Goal: Transaction & Acquisition: Purchase product/service

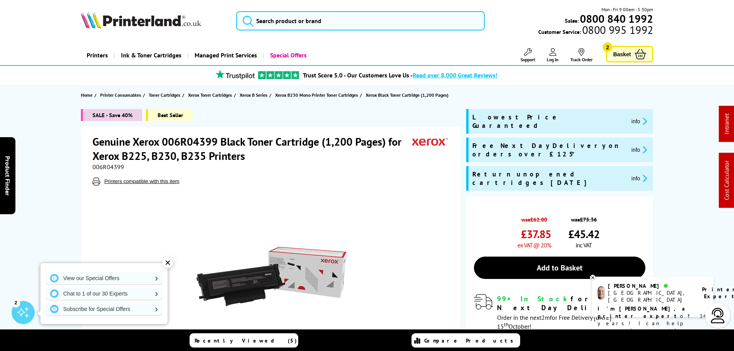
click at [640, 146] on icon "promo-description" at bounding box center [643, 150] width 7 height 8
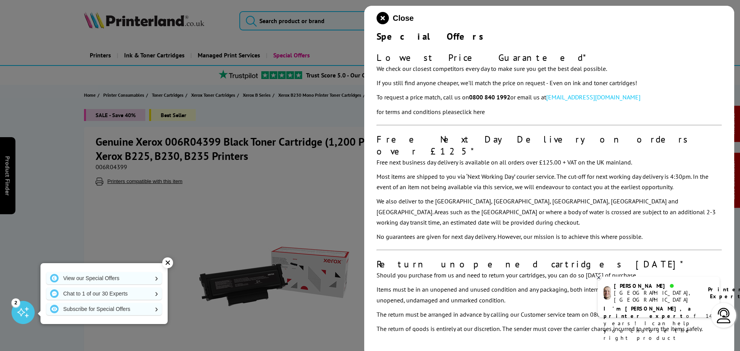
click at [322, 153] on div at bounding box center [370, 175] width 740 height 351
click at [313, 152] on div at bounding box center [370, 175] width 740 height 351
click at [380, 15] on icon "close modal" at bounding box center [383, 18] width 12 height 12
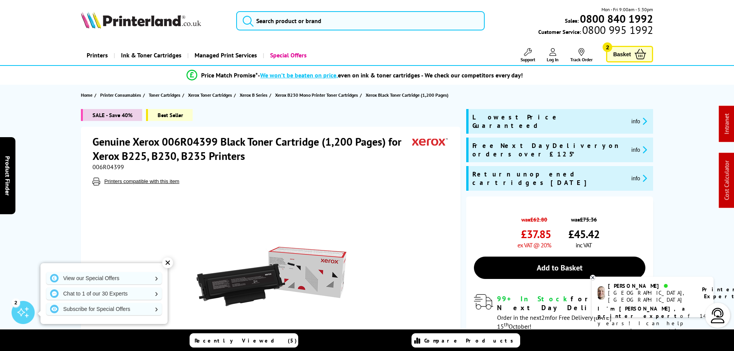
click at [618, 55] on span "Basket" at bounding box center [622, 54] width 18 height 10
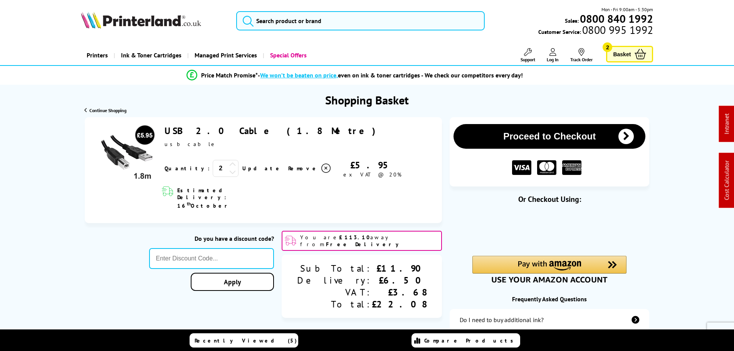
click at [637, 56] on icon at bounding box center [641, 54] width 12 height 10
click at [288, 169] on span "Remove" at bounding box center [303, 168] width 30 height 7
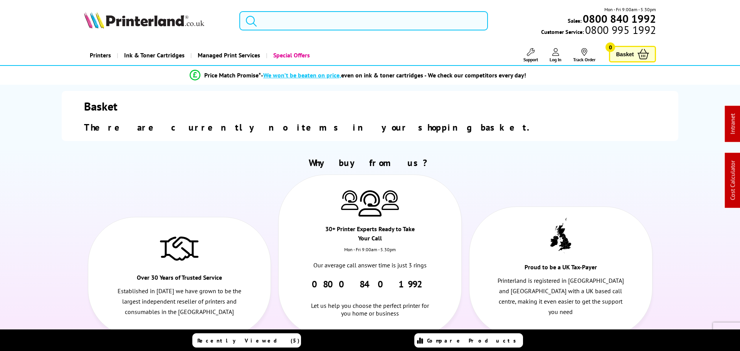
click at [322, 17] on input "search" at bounding box center [363, 20] width 249 height 19
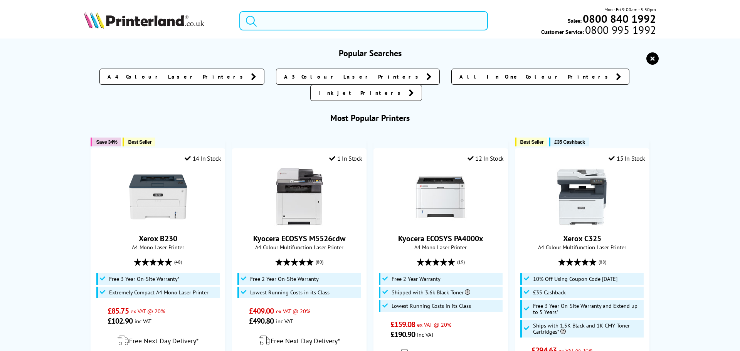
paste input "006R04399"
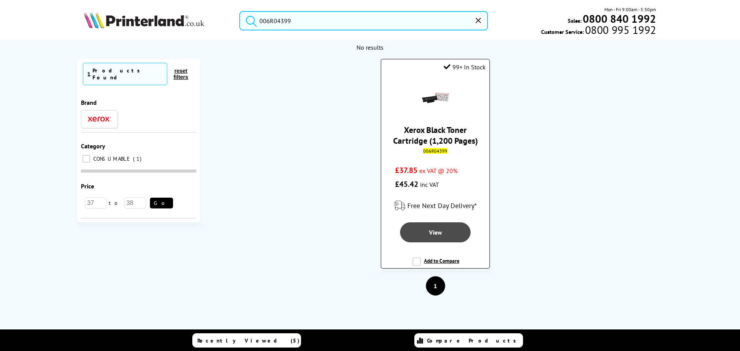
type input "006R04399"
click at [433, 234] on span "View" at bounding box center [435, 233] width 13 height 8
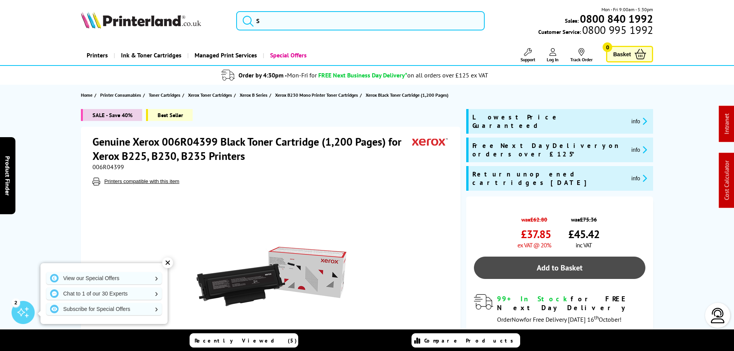
click at [543, 257] on link "Add to Basket" at bounding box center [560, 268] width 172 height 22
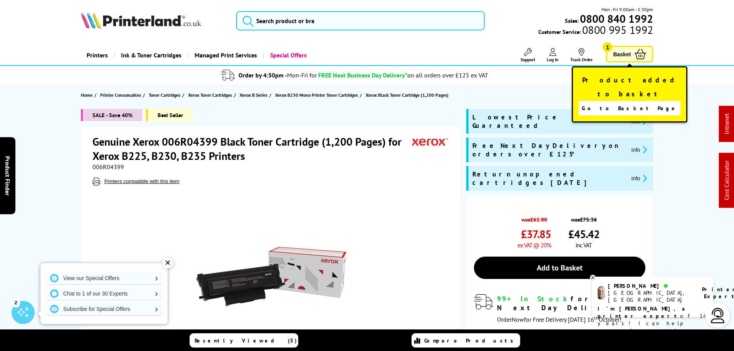
click at [627, 103] on span "Go to Basket Page" at bounding box center [630, 108] width 96 height 11
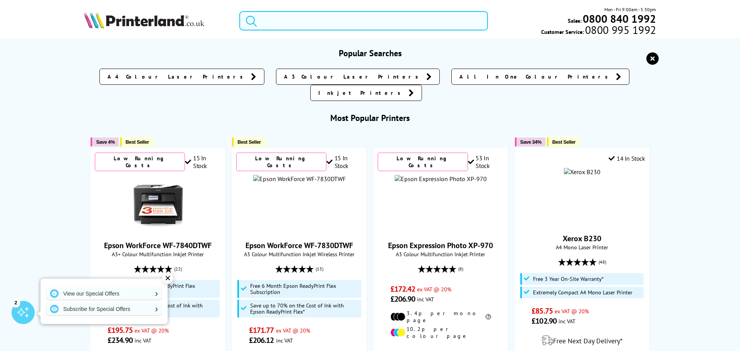
click at [291, 21] on input "search" at bounding box center [363, 20] width 249 height 19
paste input "006R04399"
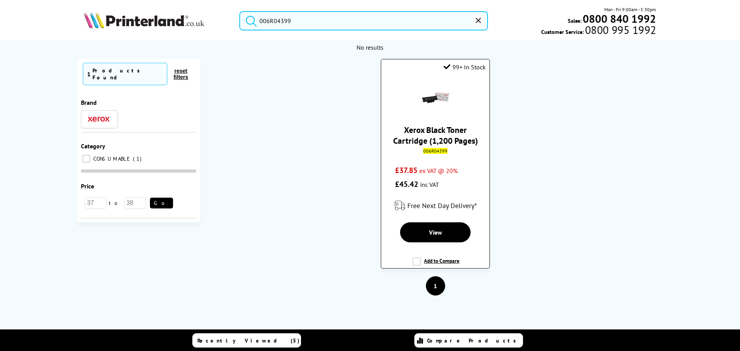
type input "006R04399"
click at [441, 139] on link "Xerox Black Toner Cartridge (1,200 Pages)" at bounding box center [435, 135] width 85 height 22
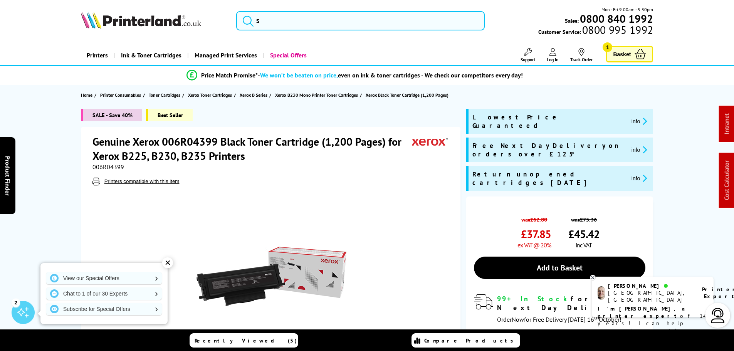
click at [628, 57] on span "Basket" at bounding box center [622, 54] width 18 height 10
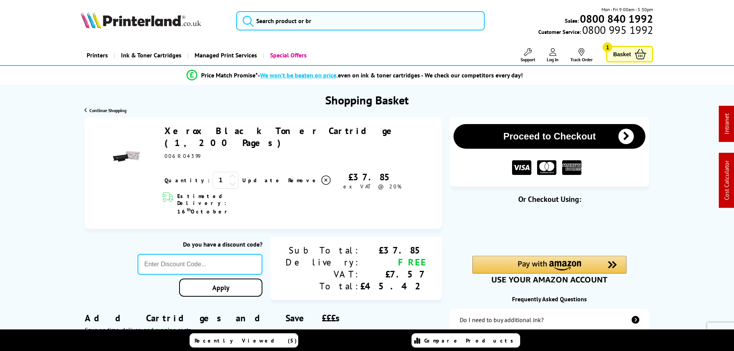
click at [357, 10] on div "Mon - Fri 9:00am - 5:30pm Sales: 0800 840 1992 Customer Service: 0800 995 1992" at bounding box center [367, 23] width 617 height 34
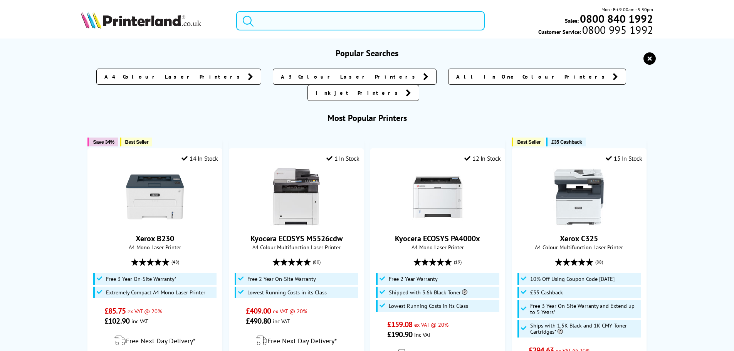
click at [357, 23] on input "search" at bounding box center [360, 20] width 249 height 19
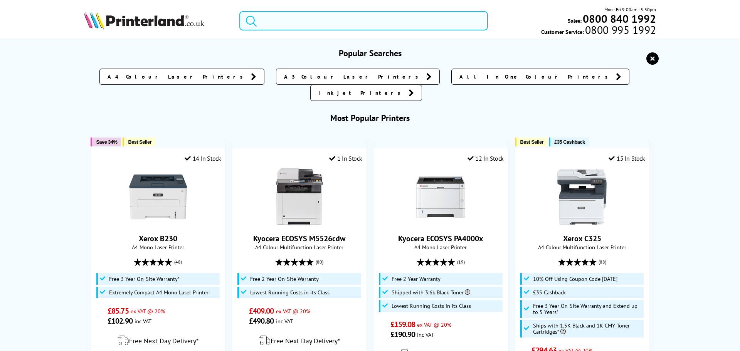
paste input "006R04399"
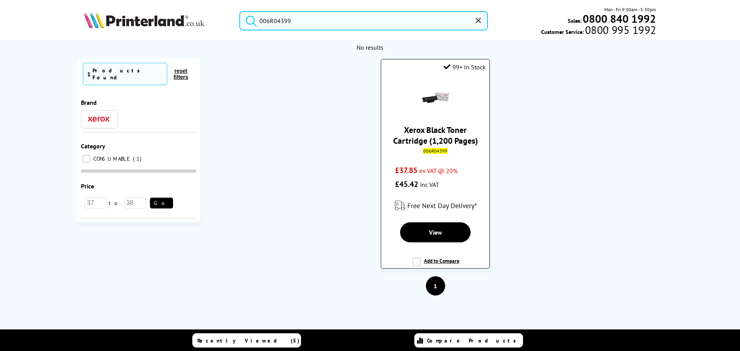
type input "006R04399"
click at [433, 131] on link "Xerox Black Toner Cartridge (1,200 Pages)" at bounding box center [435, 135] width 85 height 22
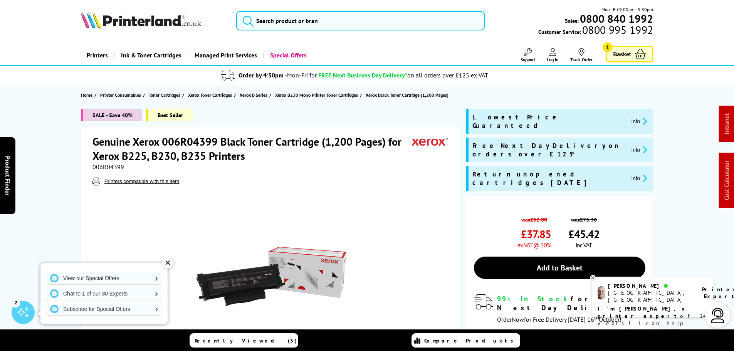
click at [631, 56] on span "Basket" at bounding box center [622, 54] width 18 height 10
